Goal: Task Accomplishment & Management: Complete application form

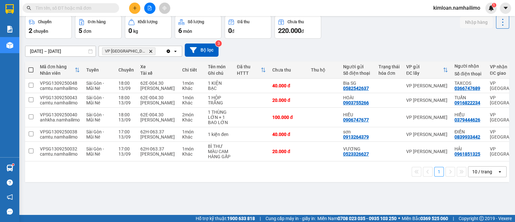
click at [251, 161] on td at bounding box center [251, 152] width 35 height 20
checkbox input "true"
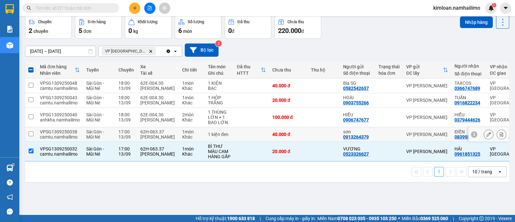
click at [32, 141] on td at bounding box center [31, 134] width 12 height 14
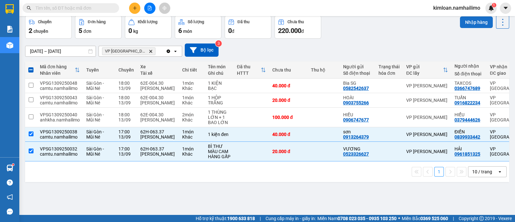
click at [465, 23] on button "Nhập hàng" at bounding box center [476, 22] width 33 height 12
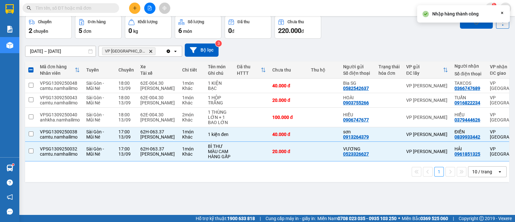
checkbox input "false"
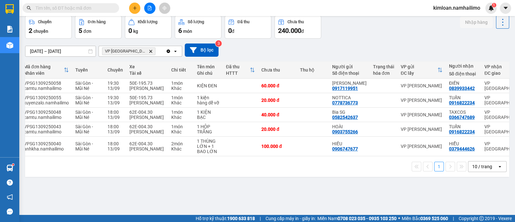
scroll to position [0, 20]
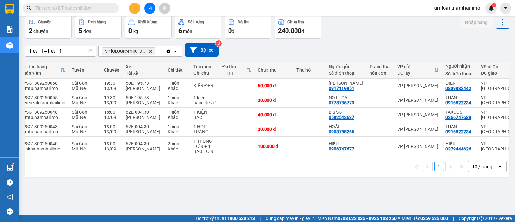
click at [193, 200] on div "ver 1.8.143 Kho gửi Trên xe Kho nhận Hàng đã giao Chuyến 2 chuyến Đơn hàng 5 đơ…" at bounding box center [267, 101] width 489 height 222
click at [134, 7] on icon "plus" at bounding box center [135, 8] width 5 height 5
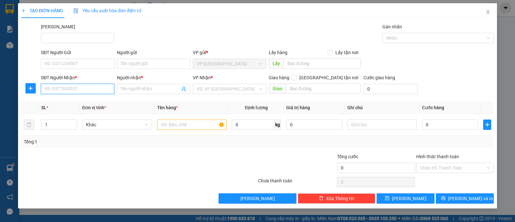
click at [79, 86] on input "SĐT Người Nhận *" at bounding box center [77, 89] width 73 height 10
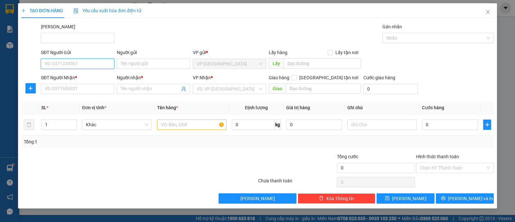
click at [84, 63] on input "SĐT Người Gửi" at bounding box center [77, 64] width 73 height 10
click at [78, 61] on input "SĐT Người Gửi" at bounding box center [77, 64] width 73 height 10
type input "0944507663"
click at [84, 73] on div "0944507663 - C.CÚC" at bounding box center [78, 76] width 66 height 7
type input "C.CÚC"
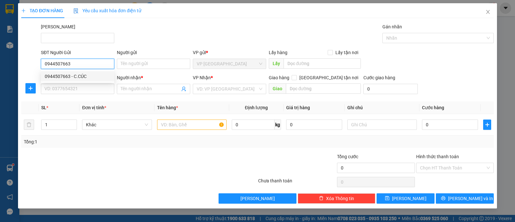
type input "0932655886"
type input "LUÂN"
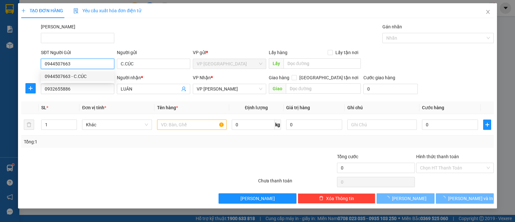
type input "50.000"
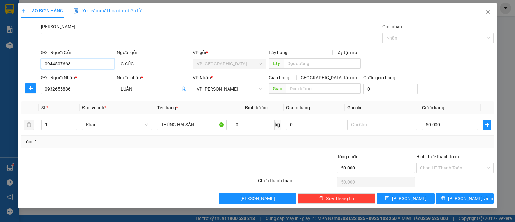
type input "0944507663"
drag, startPoint x: 143, startPoint y: 92, endPoint x: 116, endPoint y: 92, distance: 26.7
click at [116, 92] on div "Người nhận * [DEMOGRAPHIC_DATA]" at bounding box center [154, 85] width 76 height 23
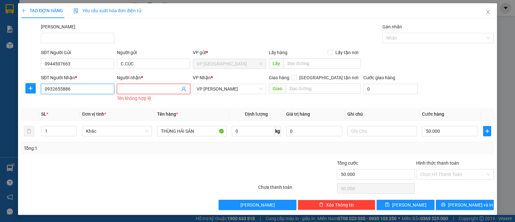
click at [93, 92] on input "0932655886" at bounding box center [77, 89] width 73 height 10
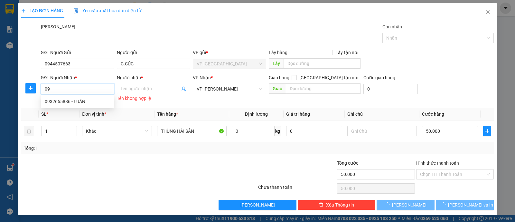
type input "0"
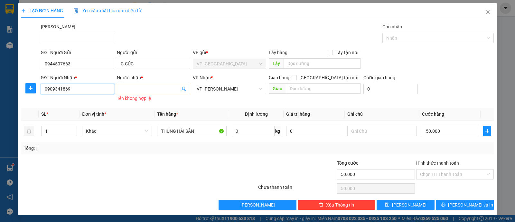
type input "0909341869"
click at [158, 86] on input "Người nhận *" at bounding box center [150, 88] width 59 height 7
click at [154, 91] on input "Người nhận *" at bounding box center [150, 88] width 59 height 7
click at [145, 90] on input "Người nhận *" at bounding box center [150, 88] width 59 height 7
click at [134, 91] on input "Người nhận *" at bounding box center [150, 88] width 59 height 7
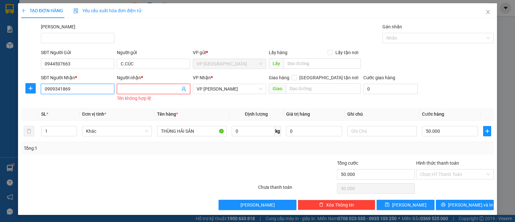
click at [61, 89] on input "0909341869" at bounding box center [77, 89] width 73 height 10
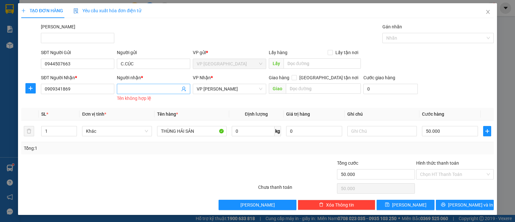
click at [146, 89] on input "Người nhận *" at bounding box center [150, 88] width 59 height 7
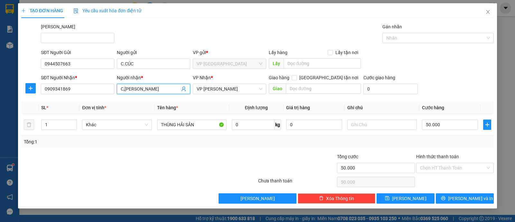
type input "C,[PERSON_NAME]"
click at [176, 172] on div at bounding box center [100, 164] width 158 height 23
click at [213, 145] on div "Tổng: 1" at bounding box center [257, 141] width 472 height 12
click at [435, 142] on div "Tổng: 1" at bounding box center [257, 141] width 467 height 7
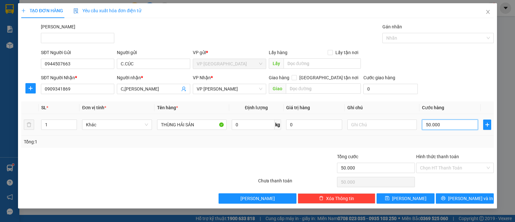
click at [445, 127] on input "50.000" at bounding box center [450, 124] width 56 height 10
type input "4"
type input "00.004"
type input "40"
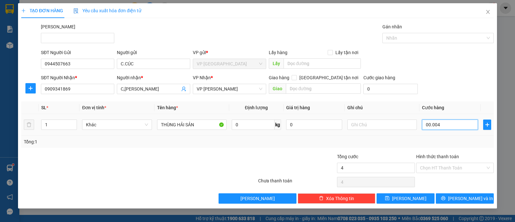
type input "40"
type input "00.000.040"
type input "40.000"
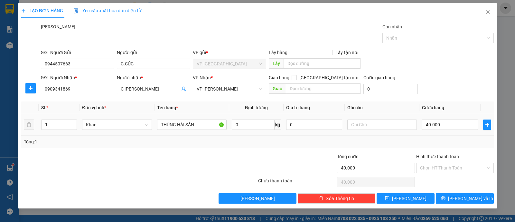
click at [405, 132] on td at bounding box center [382, 125] width 75 height 22
click at [286, 150] on div "Transit Pickup Surcharge Ids Transit Deliver Surcharge Ids Transit Deliver Surc…" at bounding box center [257, 113] width 472 height 180
click at [154, 151] on div "Transit Pickup Surcharge Ids Transit Deliver Surcharge Ids Transit Deliver Surc…" at bounding box center [257, 113] width 472 height 180
click at [282, 148] on div "Transit Pickup Surcharge Ids Transit Deliver Surcharge Ids Transit Deliver Surc…" at bounding box center [257, 113] width 472 height 180
click at [391, 146] on div "Tổng: 1" at bounding box center [257, 141] width 472 height 12
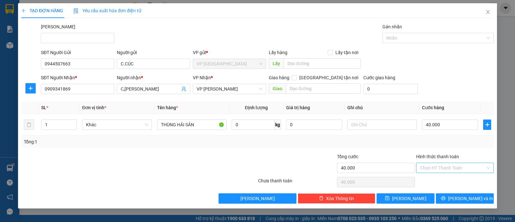
click at [450, 165] on input "Hình thức thanh toán" at bounding box center [452, 168] width 65 height 10
click at [438, 182] on div "Tại văn phòng" at bounding box center [455, 180] width 70 height 7
type input "0"
click at [386, 140] on div "Tổng: 1" at bounding box center [257, 141] width 467 height 7
click at [444, 196] on button "[PERSON_NAME] và In" at bounding box center [465, 198] width 58 height 10
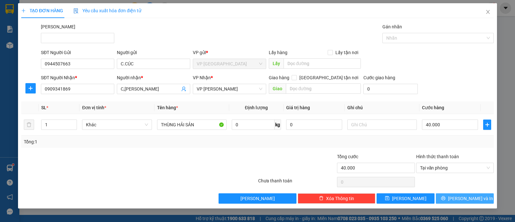
click at [444, 196] on button "[PERSON_NAME] và In" at bounding box center [465, 198] width 58 height 10
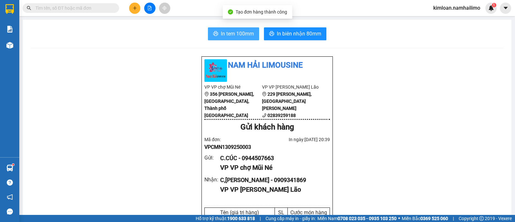
click at [228, 34] on span "In tem 100mm" at bounding box center [237, 34] width 33 height 8
click at [261, 163] on div "C.CÚC - 0944507663" at bounding box center [272, 158] width 105 height 9
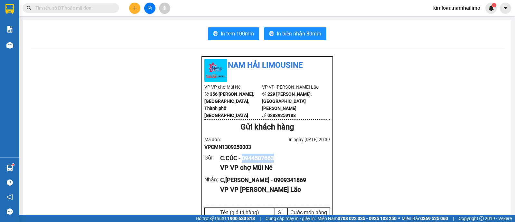
click at [261, 163] on div "C.CÚC - 0944507663" at bounding box center [272, 158] width 105 height 9
copy div "0944507663"
click at [270, 33] on icon "printer" at bounding box center [271, 33] width 5 height 5
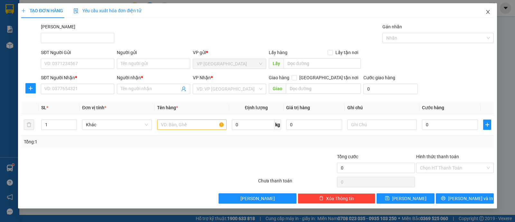
click at [490, 11] on icon "close" at bounding box center [487, 11] width 5 height 5
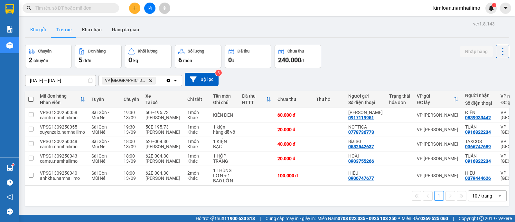
click at [41, 29] on button "Kho gửi" at bounding box center [38, 29] width 26 height 15
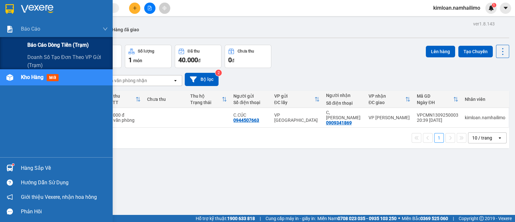
click at [37, 47] on span "Báo cáo dòng tiền (trạm)" at bounding box center [57, 45] width 61 height 8
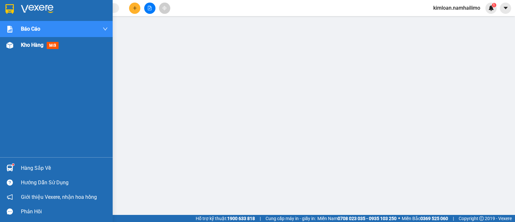
click at [40, 39] on div "Kho hàng mới" at bounding box center [64, 45] width 87 height 16
